Goal: Task Accomplishment & Management: Manage account settings

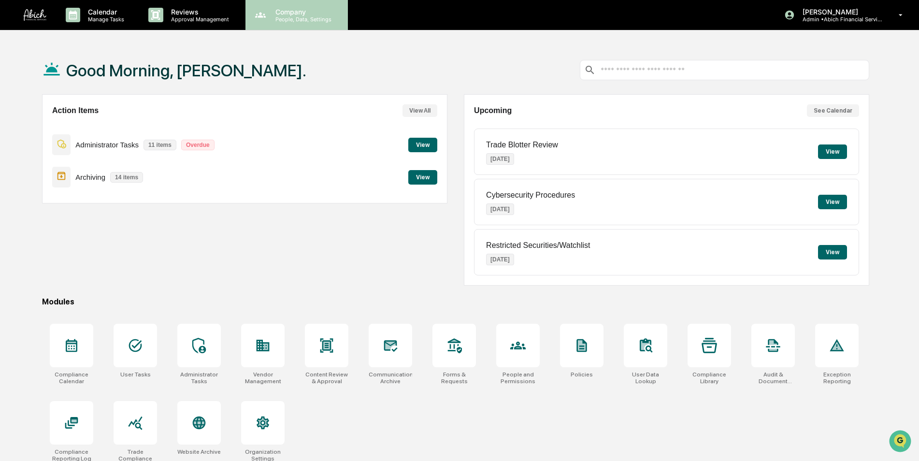
click at [277, 18] on p "People, Data, Settings" at bounding box center [302, 19] width 69 height 7
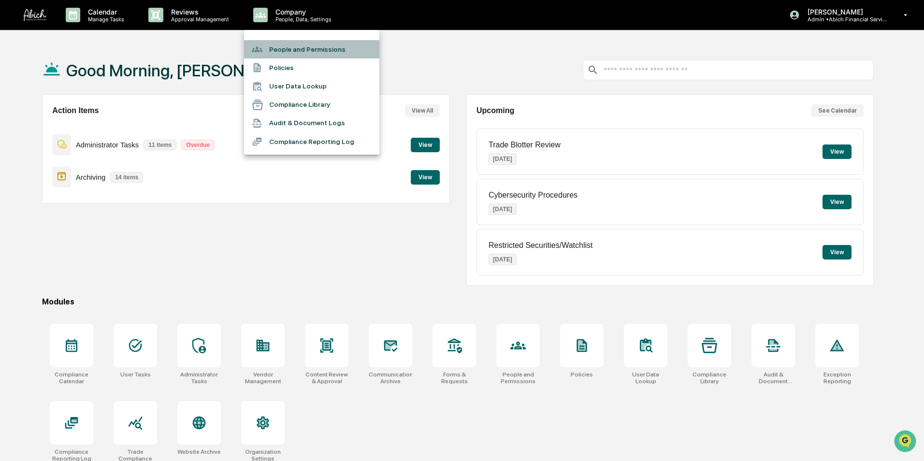
click at [284, 46] on li "People and Permissions" at bounding box center [311, 49] width 135 height 18
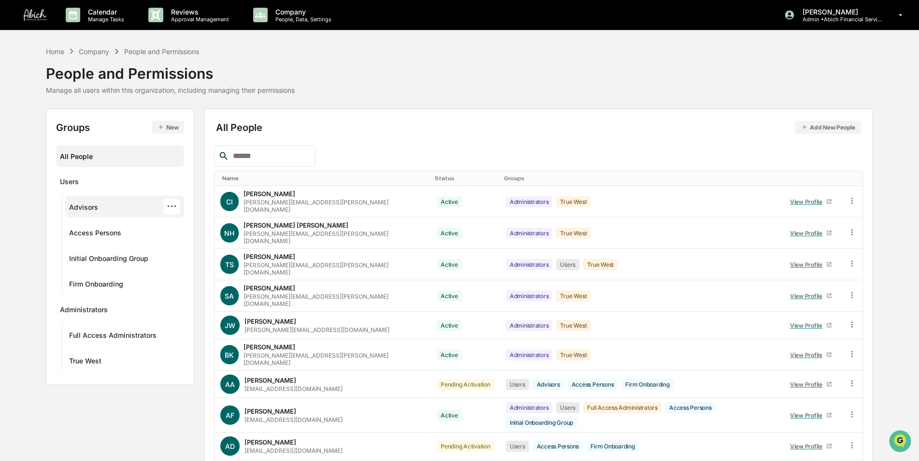
click at [101, 208] on div "Advisors ···" at bounding box center [124, 207] width 111 height 16
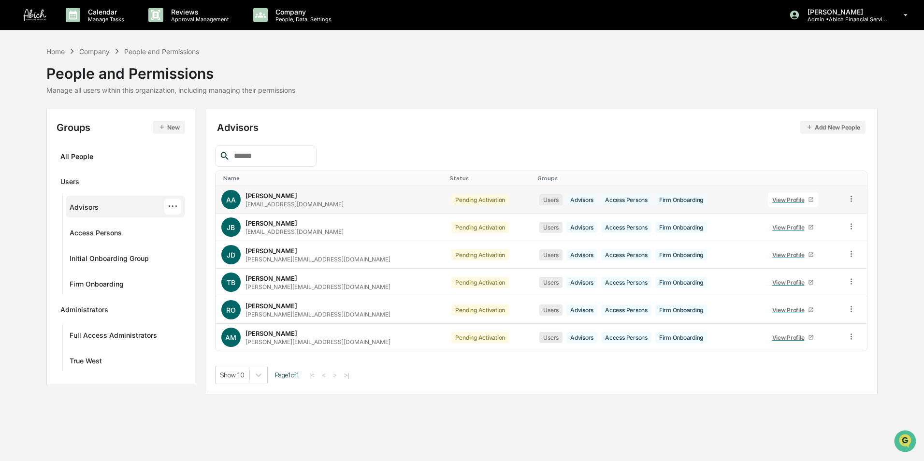
click at [808, 201] on icon at bounding box center [811, 200] width 6 height 6
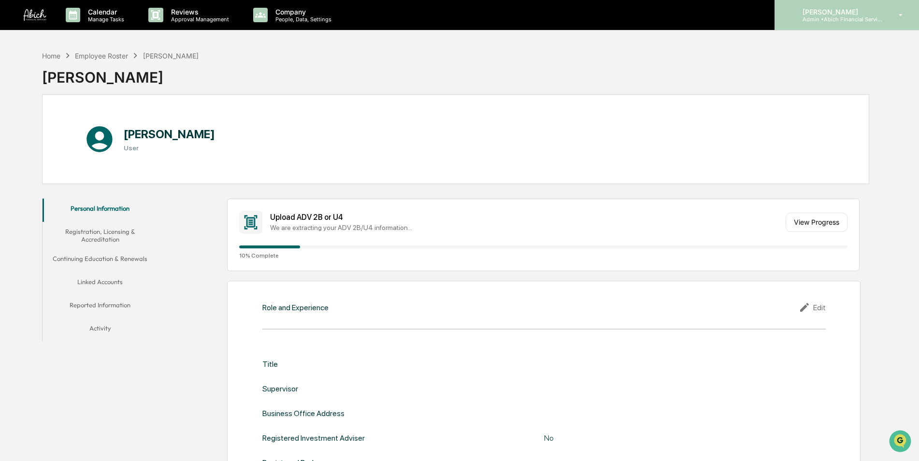
click at [837, 13] on p "[PERSON_NAME]" at bounding box center [840, 12] width 90 height 8
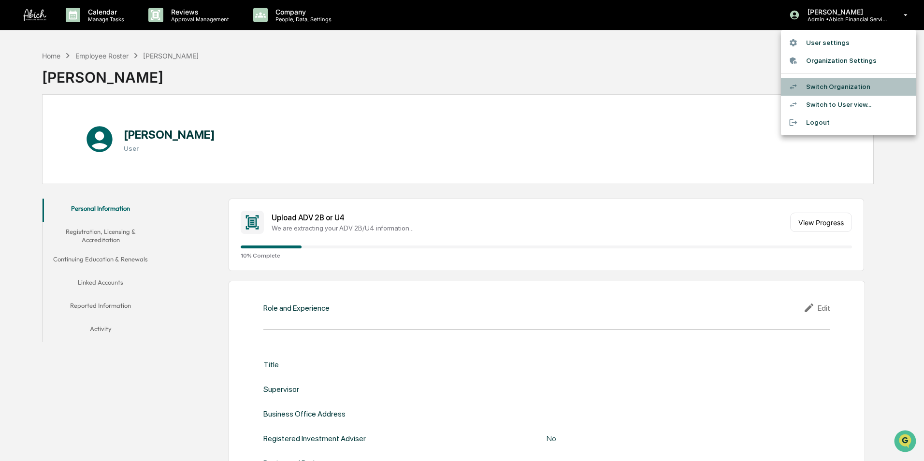
click at [846, 88] on li "Switch Organization" at bounding box center [848, 87] width 135 height 18
